Goal: Find contact information: Find contact information

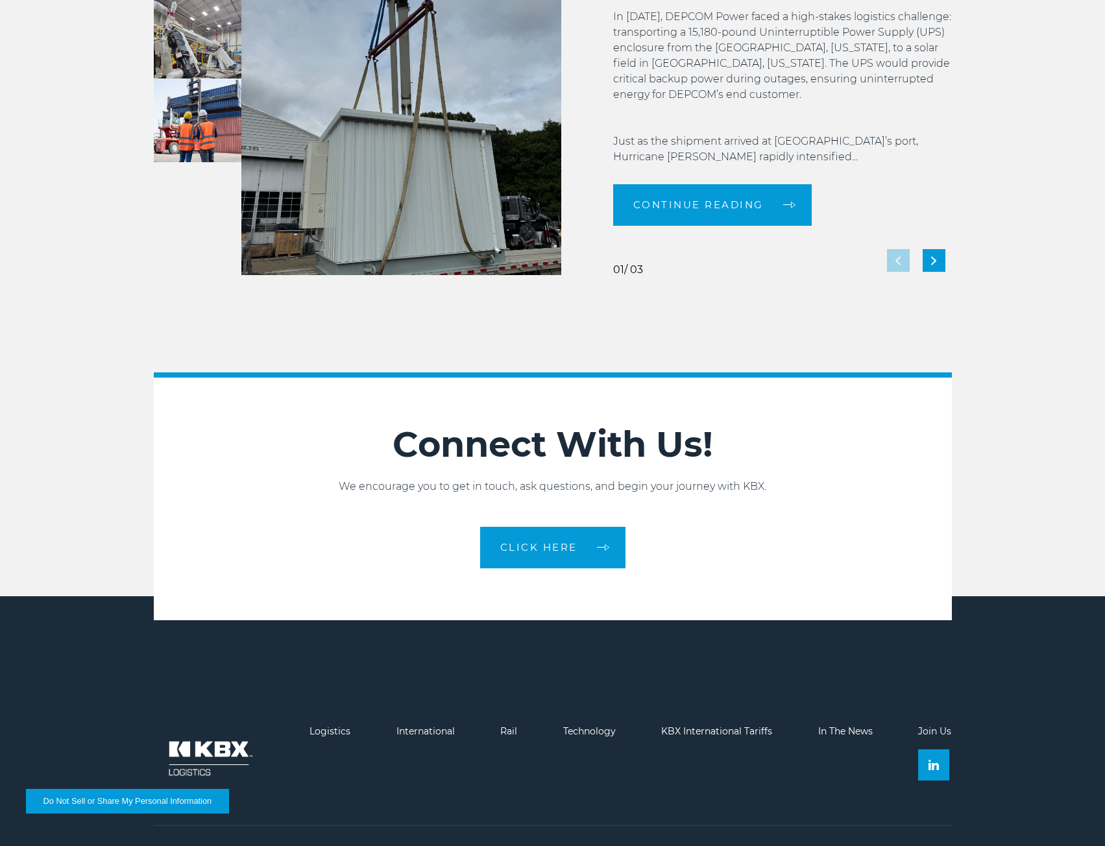
scroll to position [2818, 0]
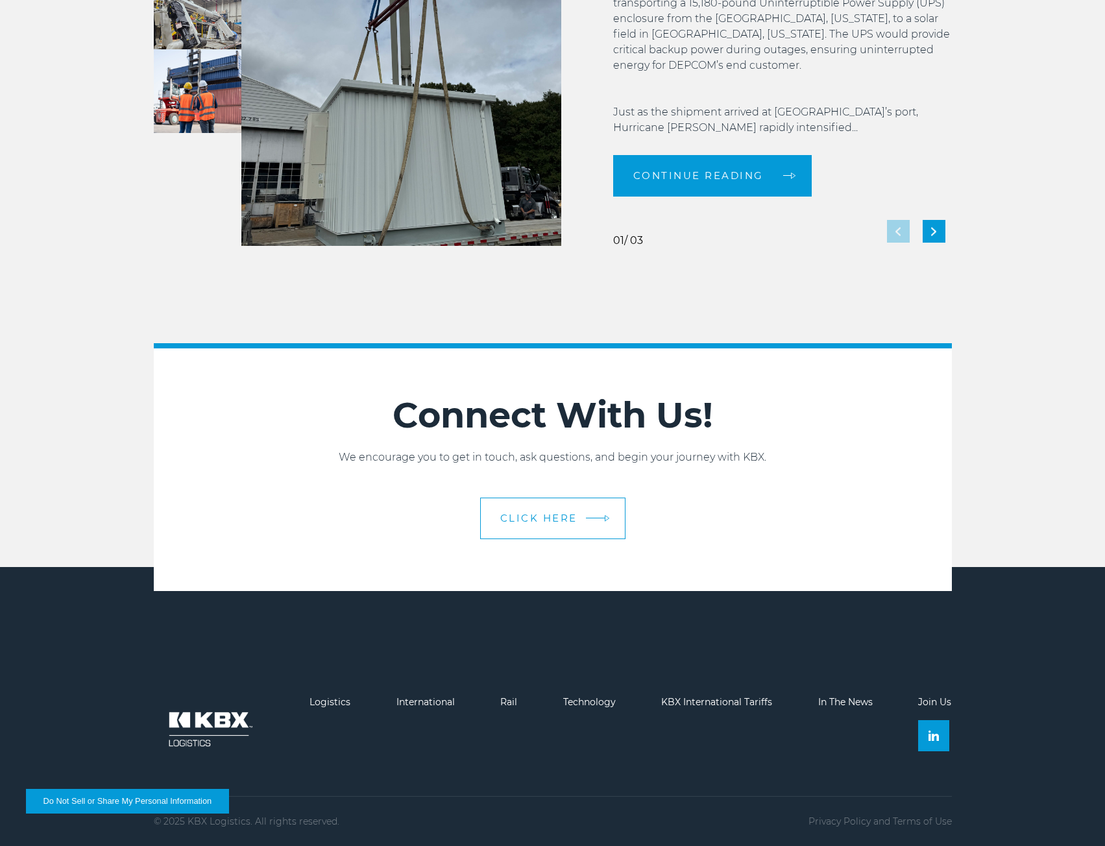
click at [601, 529] on link "CLICK HERE" at bounding box center [552, 518] width 145 height 42
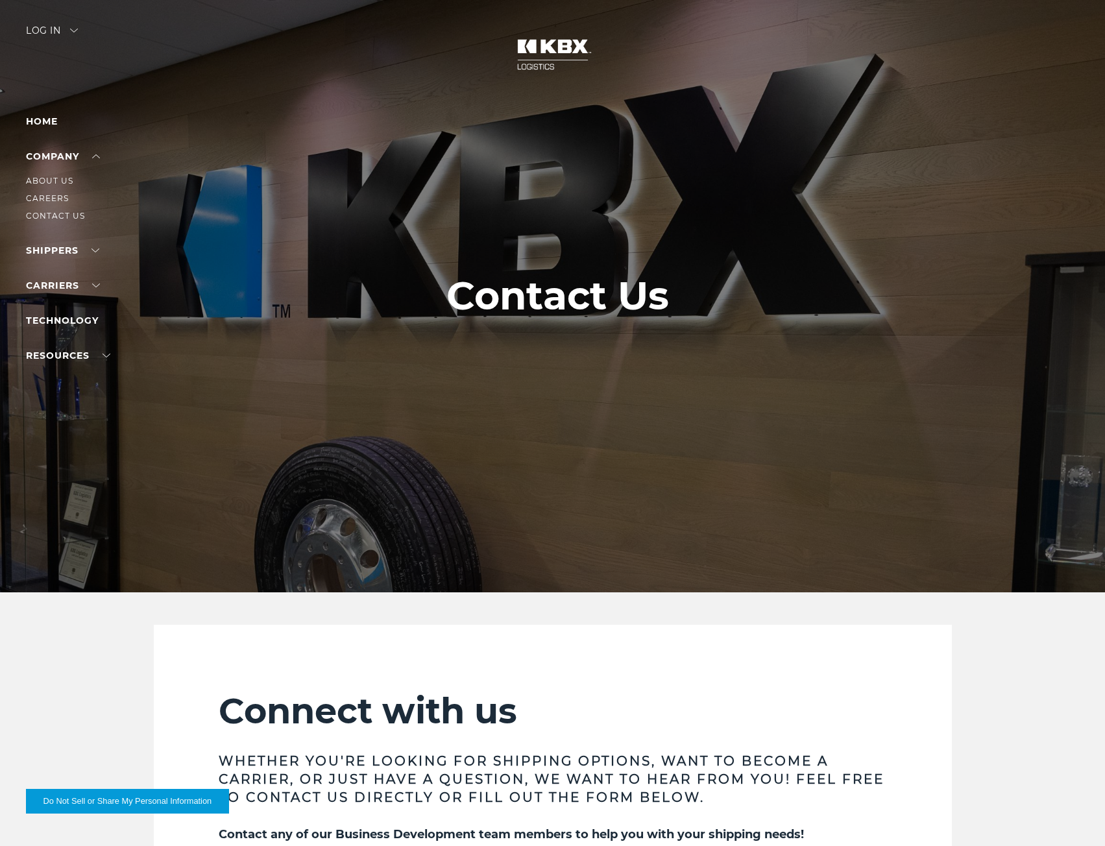
click at [61, 210] on li "Contact Us" at bounding box center [82, 216] width 113 height 14
click at [66, 214] on link "Contact Us" at bounding box center [55, 216] width 59 height 10
click at [66, 182] on link "About Us" at bounding box center [49, 181] width 47 height 10
